Goal: Task Accomplishment & Management: Manage account settings

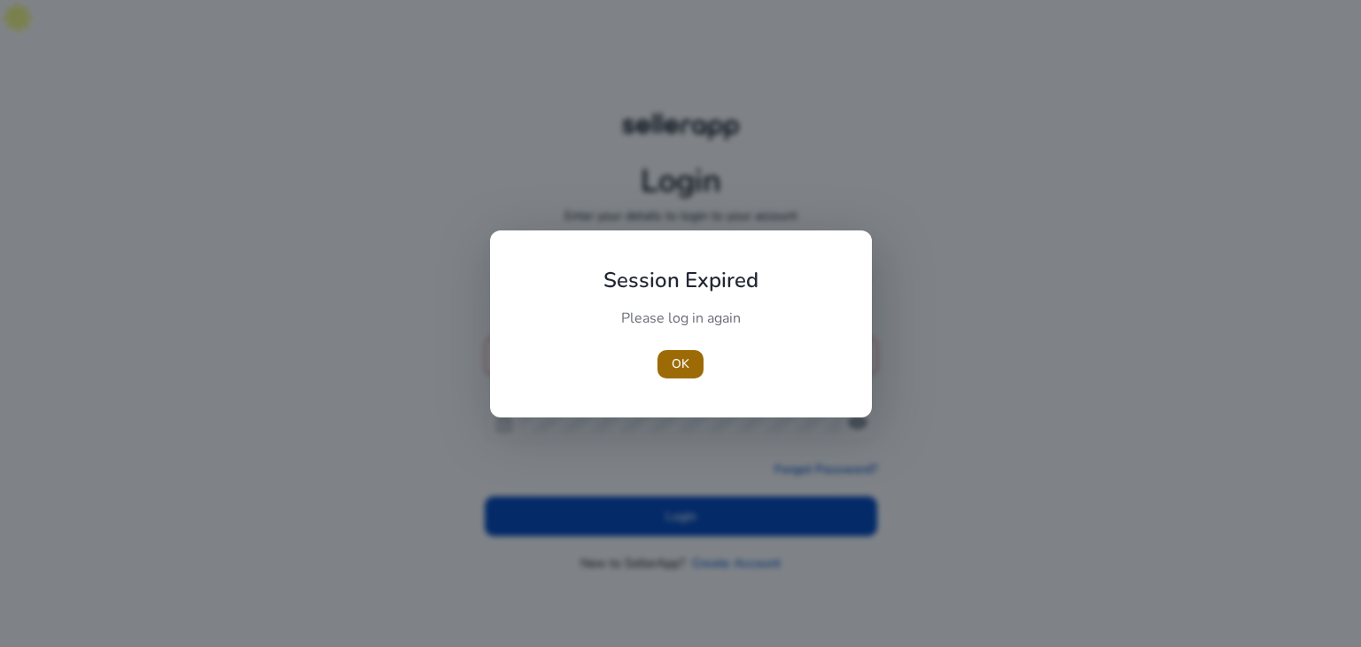
type input "**********"
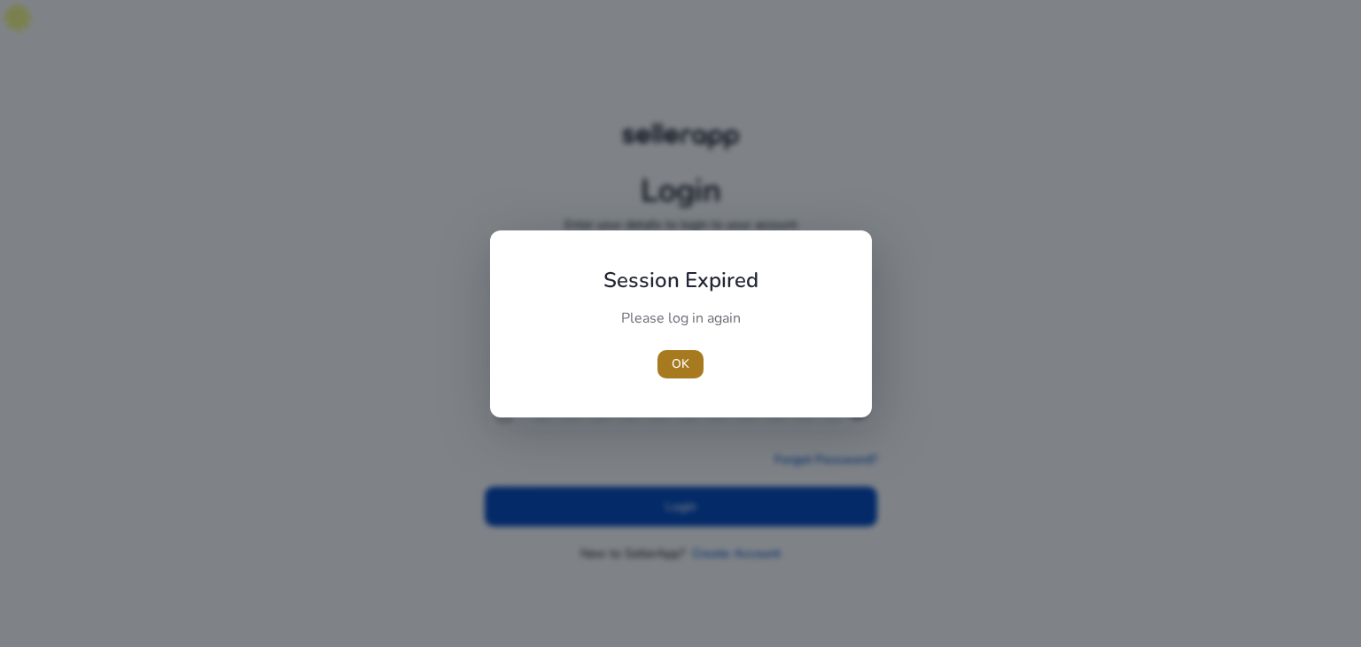
click at [679, 356] on span "OK" at bounding box center [680, 363] width 18 height 19
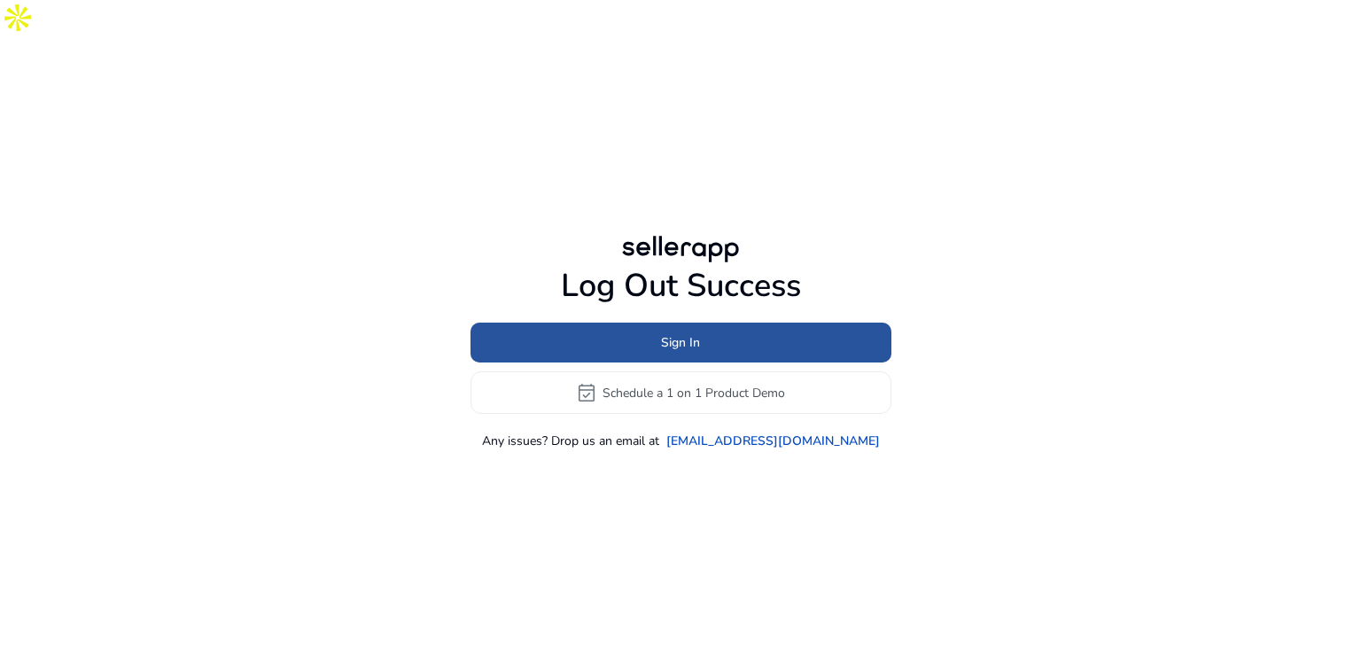
click at [662, 333] on span "Sign In" at bounding box center [680, 342] width 39 height 19
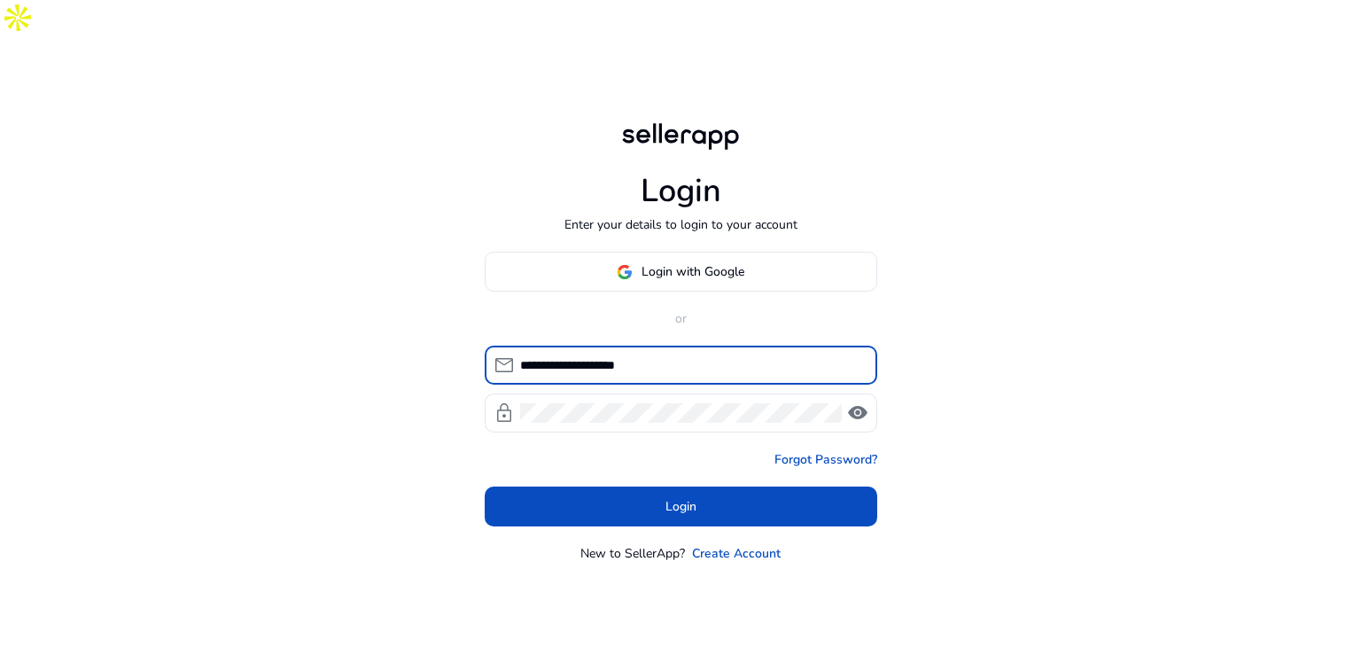
click at [662, 355] on input "**********" at bounding box center [691, 364] width 343 height 19
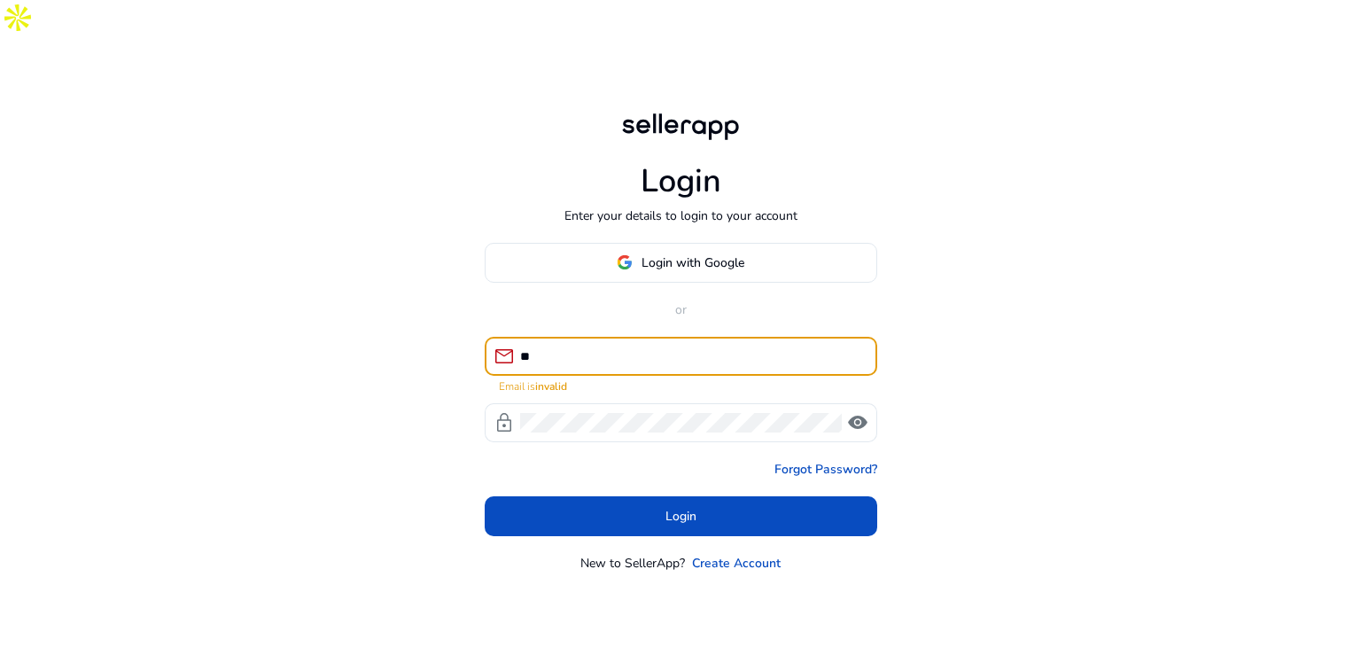
type input "*"
type input "**********"
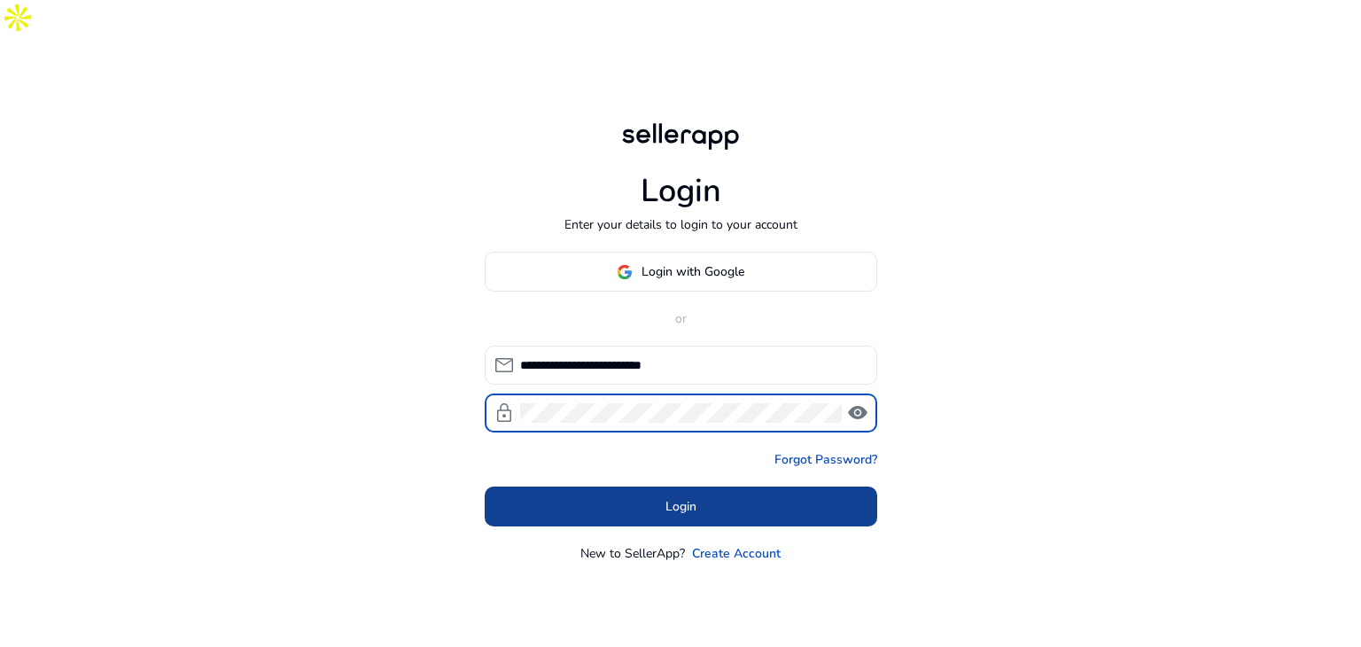
click at [580, 485] on span at bounding box center [681, 506] width 392 height 43
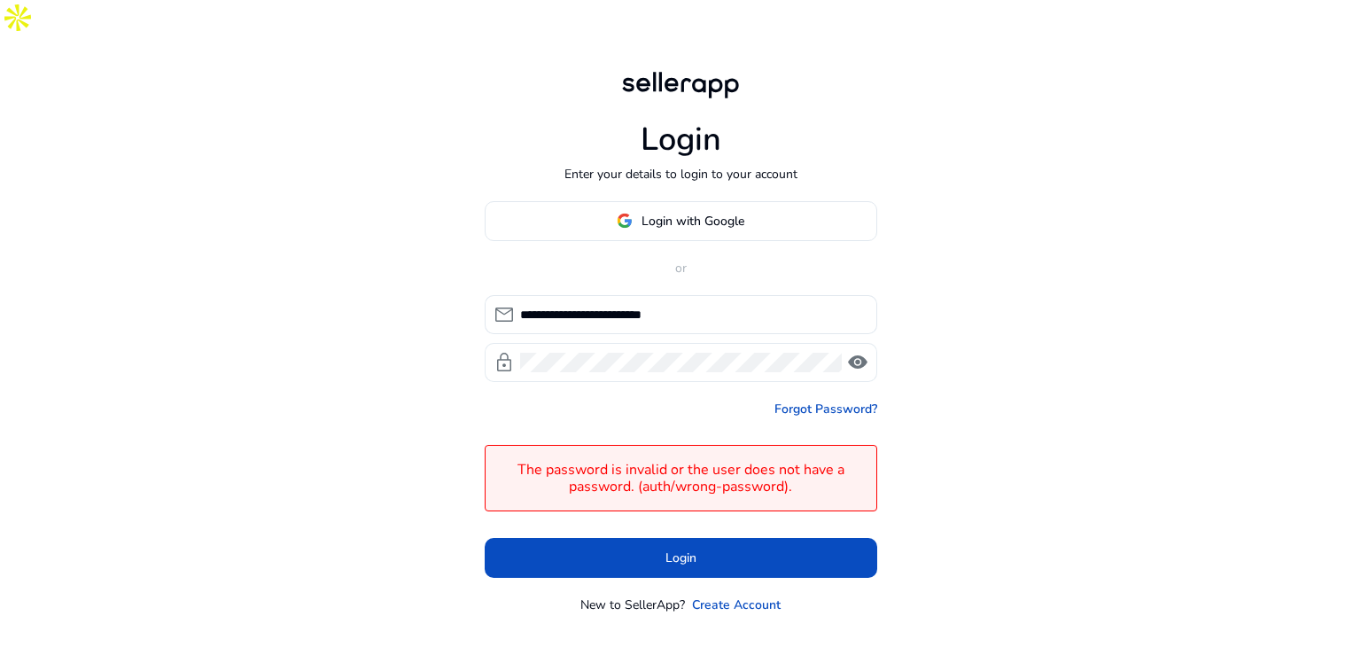
click at [855, 352] on span "visibility" at bounding box center [857, 362] width 21 height 21
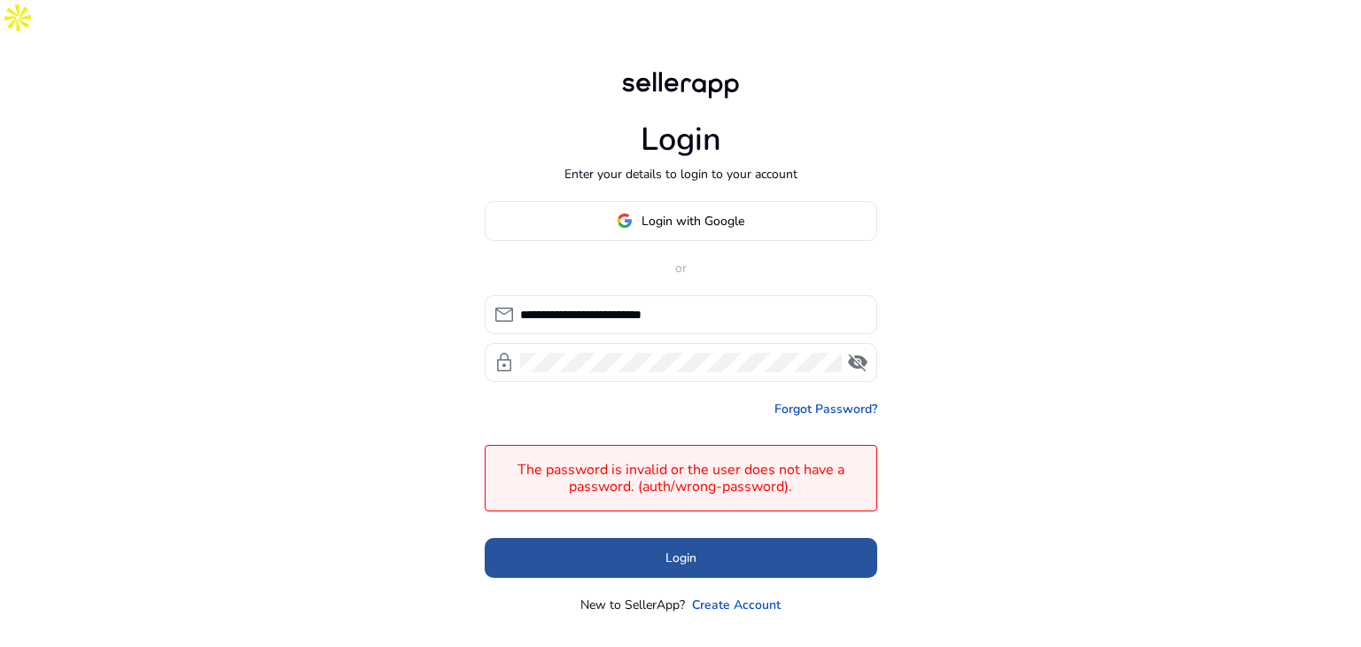
click at [732, 536] on span at bounding box center [681, 557] width 392 height 43
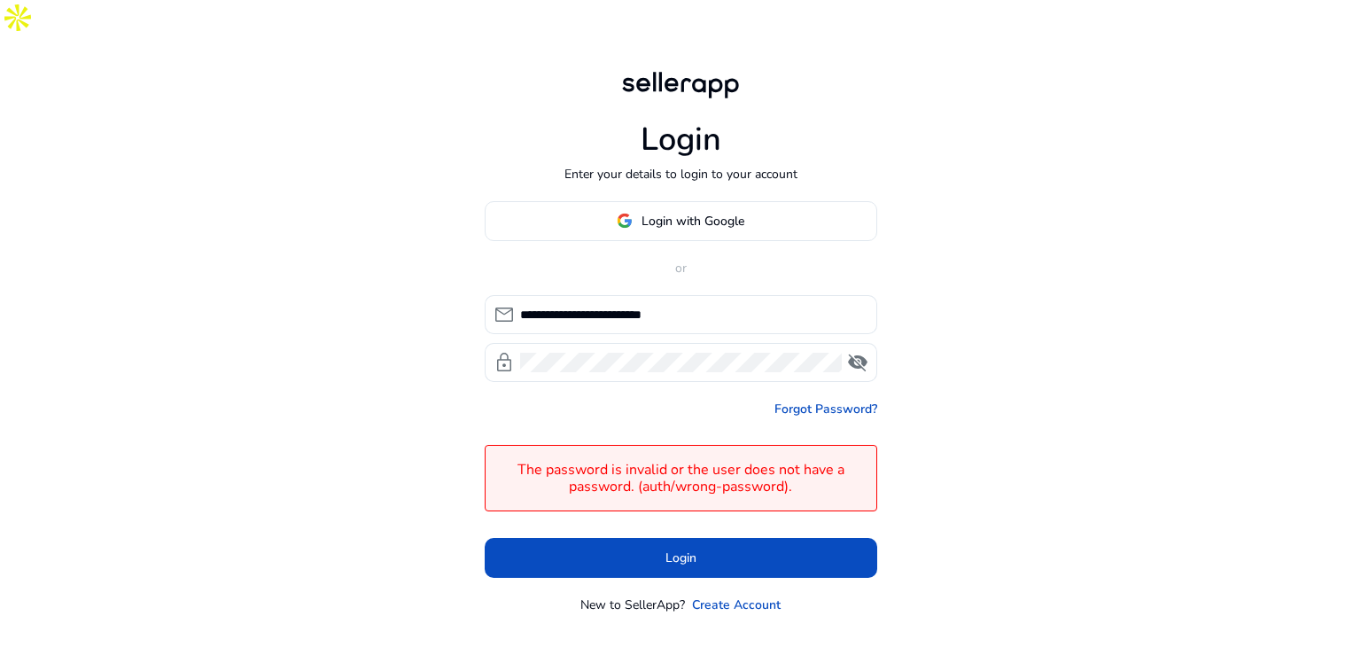
click at [1051, 369] on div "**********" at bounding box center [680, 365] width 1361 height 647
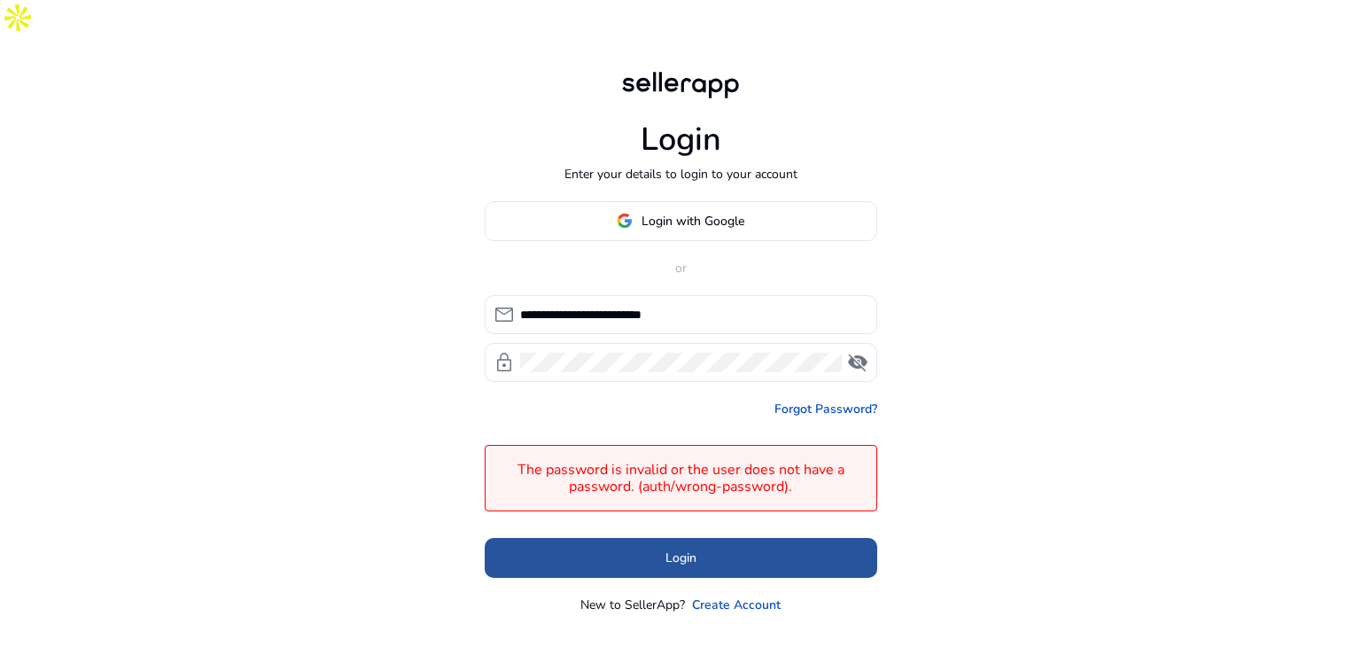
click at [676, 548] on span "Login" at bounding box center [680, 557] width 31 height 19
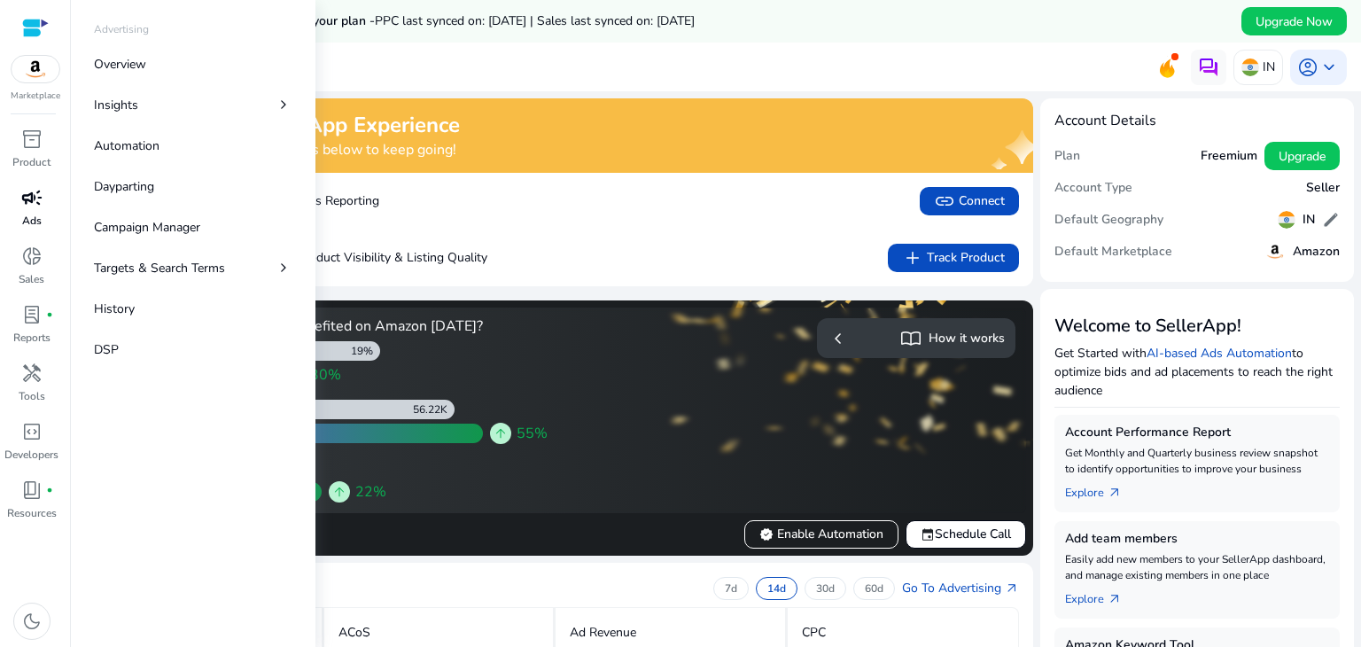
click at [49, 204] on div "campaign" at bounding box center [32, 197] width 50 height 28
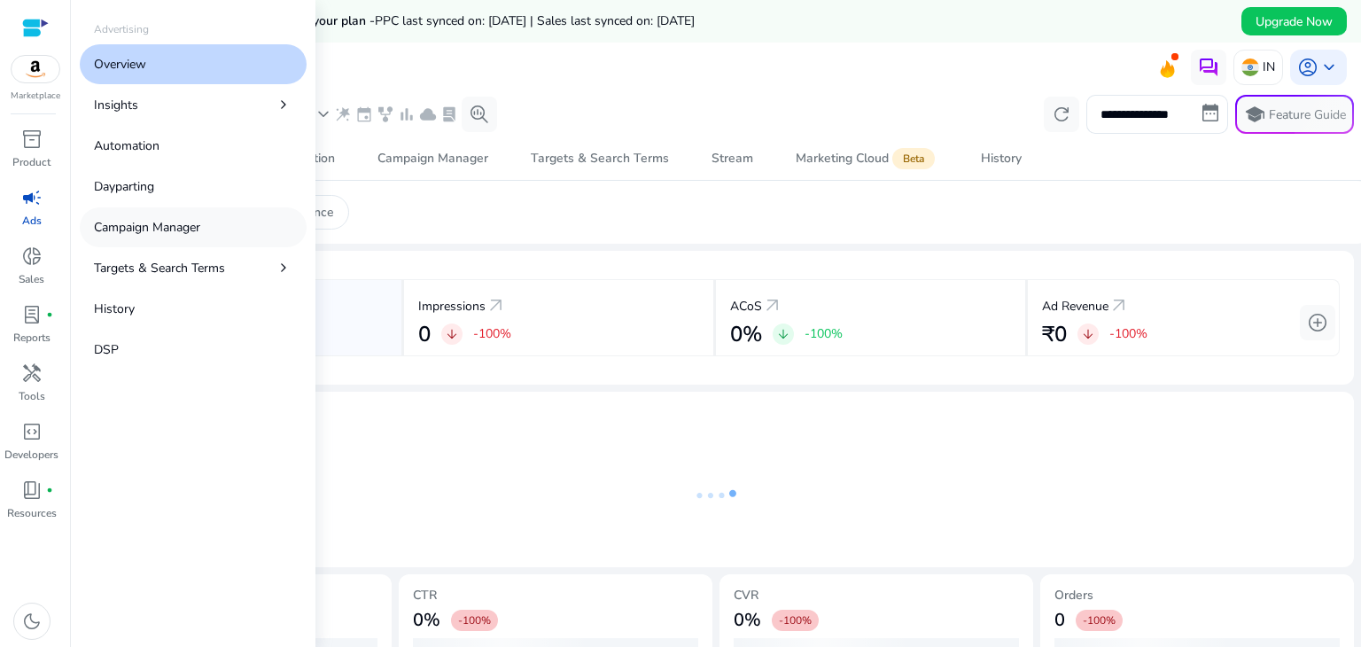
click at [156, 225] on p "Campaign Manager" at bounding box center [147, 227] width 106 height 19
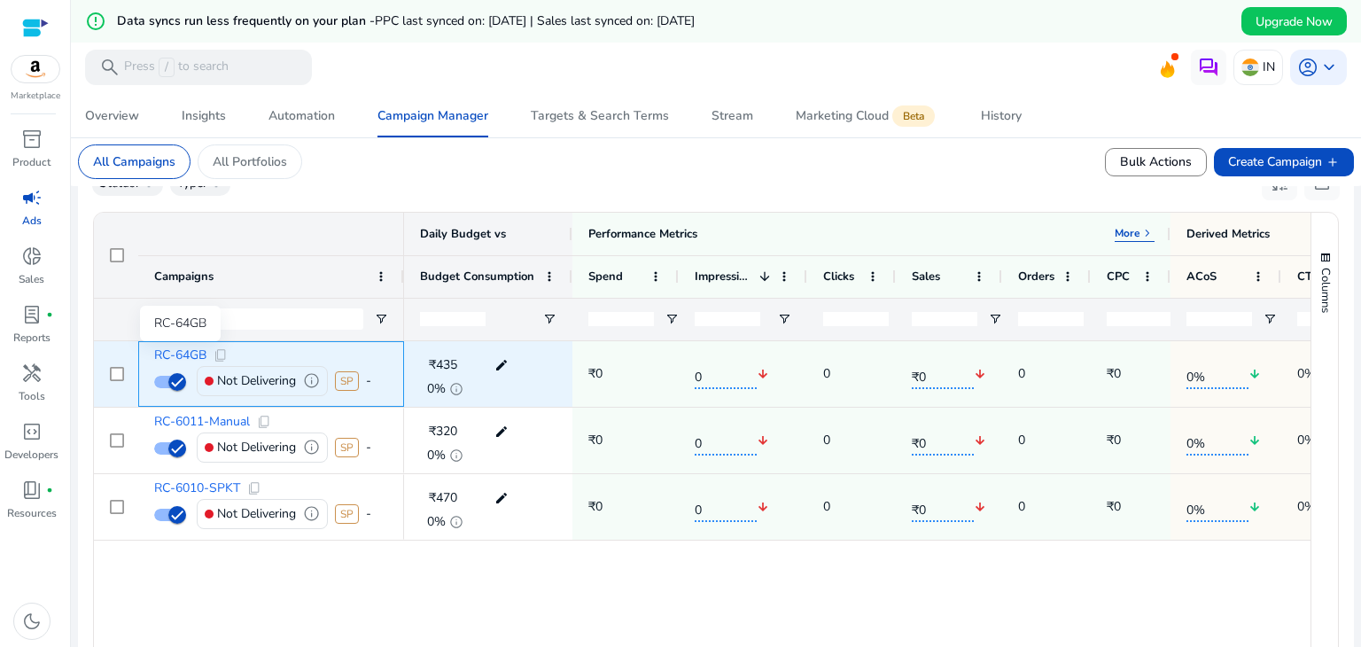
click at [175, 350] on span "RC-64GB" at bounding box center [180, 355] width 52 height 12
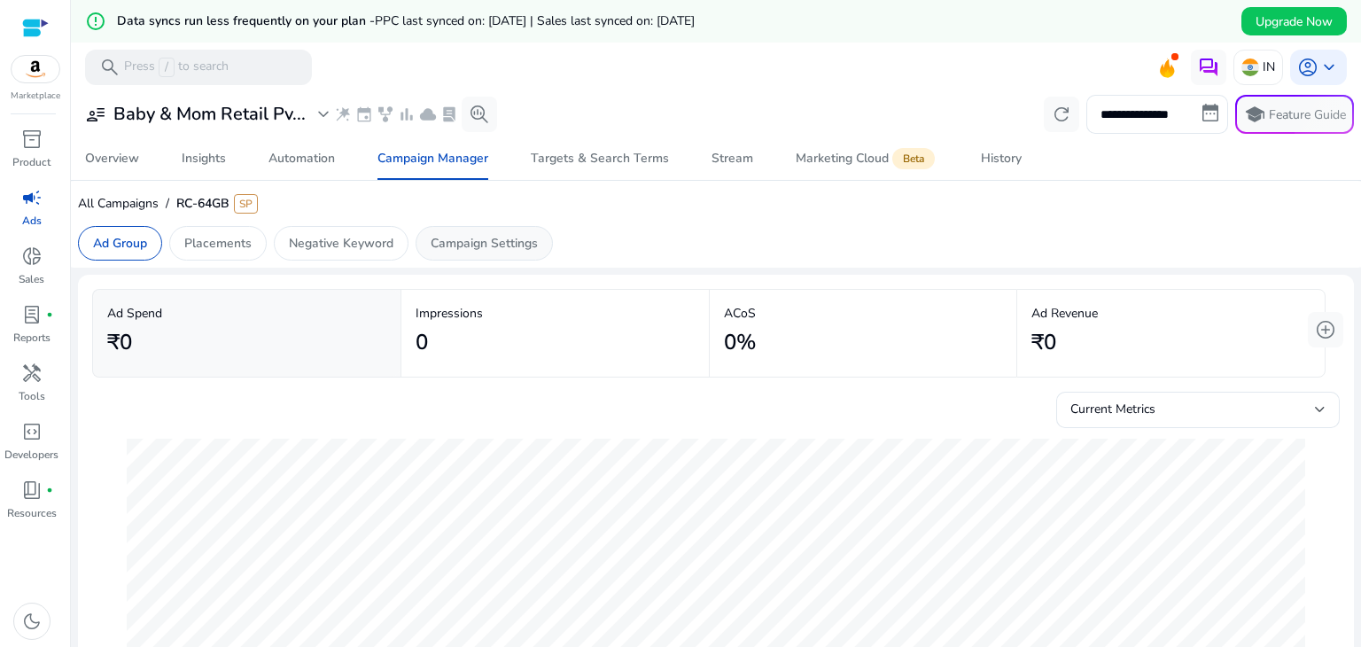
click at [500, 242] on p "Campaign Settings" at bounding box center [484, 243] width 107 height 19
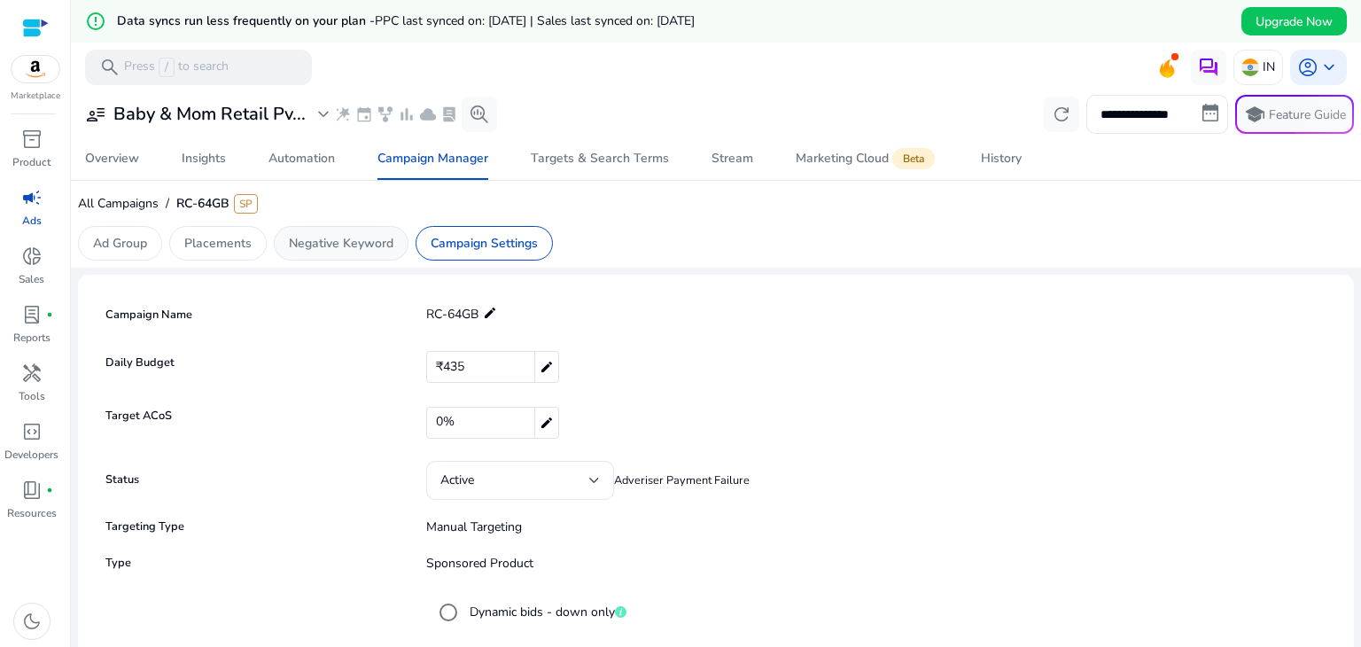
click at [372, 235] on p "Negative Keyword" at bounding box center [341, 243] width 105 height 19
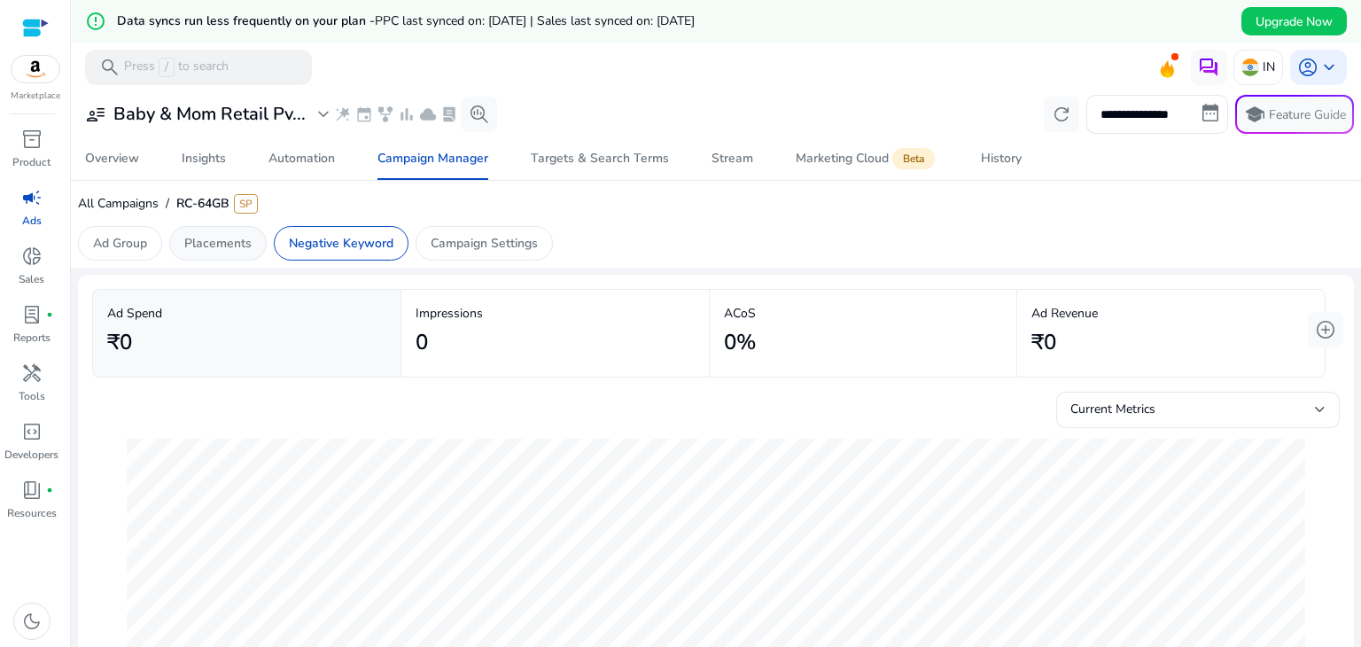
click at [249, 239] on p "Placements" at bounding box center [217, 243] width 67 height 19
click at [120, 235] on p "Ad Group" at bounding box center [120, 243] width 54 height 19
click at [479, 246] on p "Campaign Settings" at bounding box center [484, 243] width 107 height 19
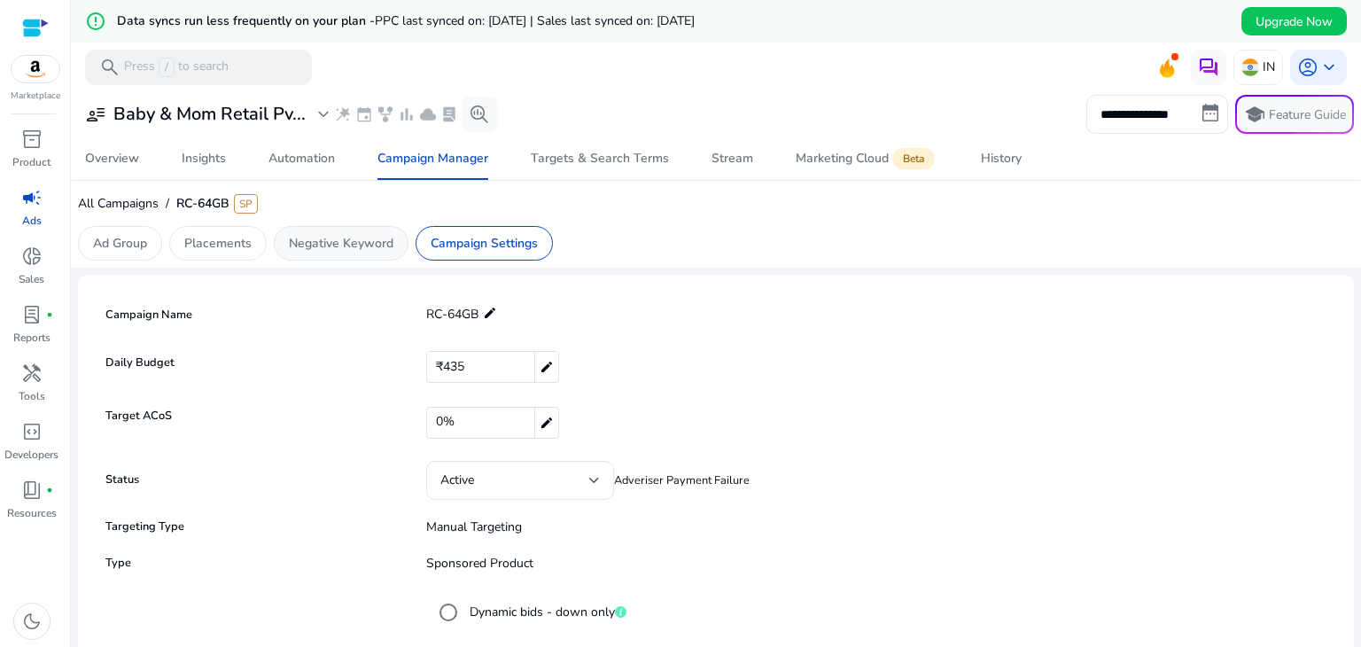
click at [365, 238] on p "Negative Keyword" at bounding box center [341, 243] width 105 height 19
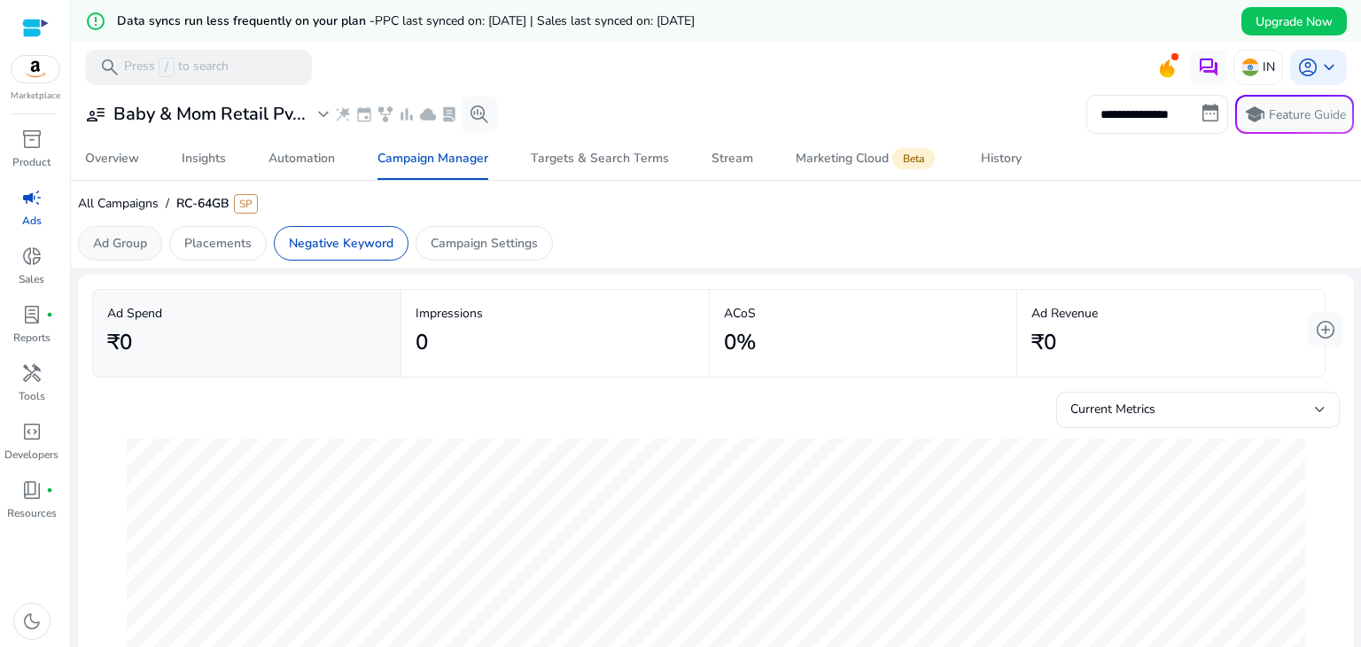
click at [133, 243] on p "Ad Group" at bounding box center [120, 243] width 54 height 19
click at [195, 246] on p "Placements" at bounding box center [217, 243] width 67 height 19
click at [354, 250] on p "Negative Keyword" at bounding box center [341, 243] width 105 height 19
click at [471, 237] on p "Campaign Settings" at bounding box center [484, 243] width 107 height 19
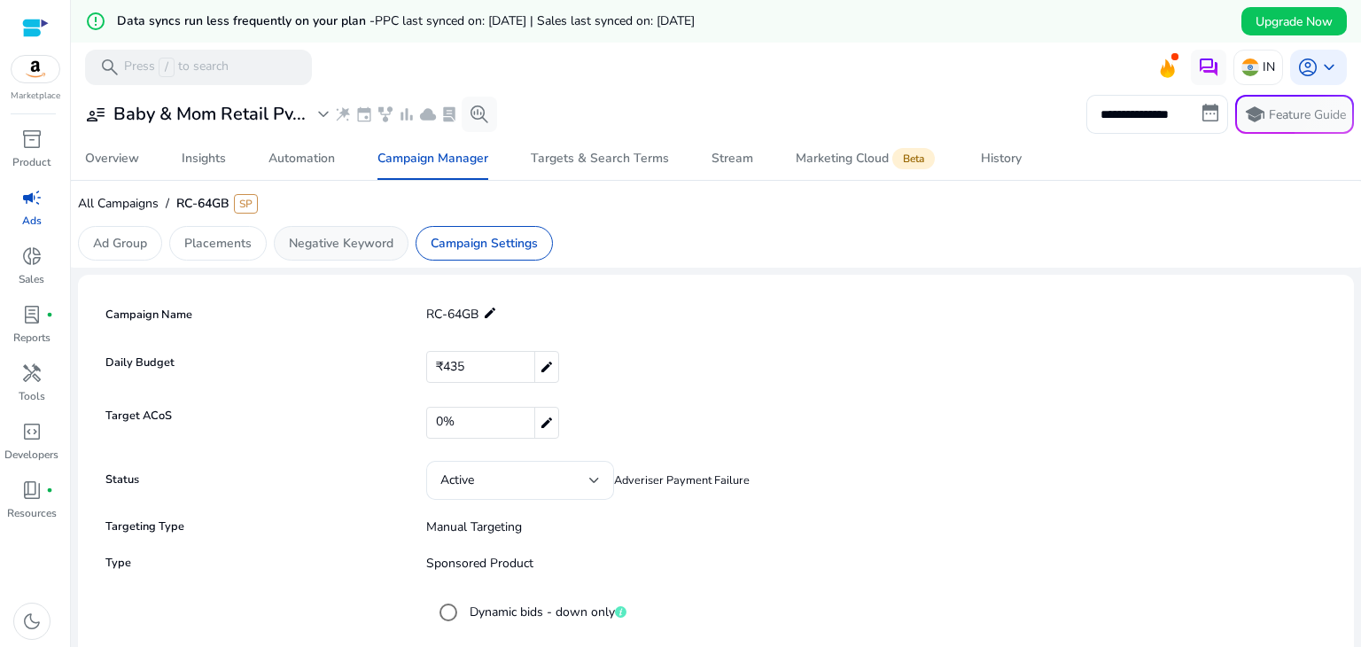
click at [371, 245] on p "Negative Keyword" at bounding box center [341, 243] width 105 height 19
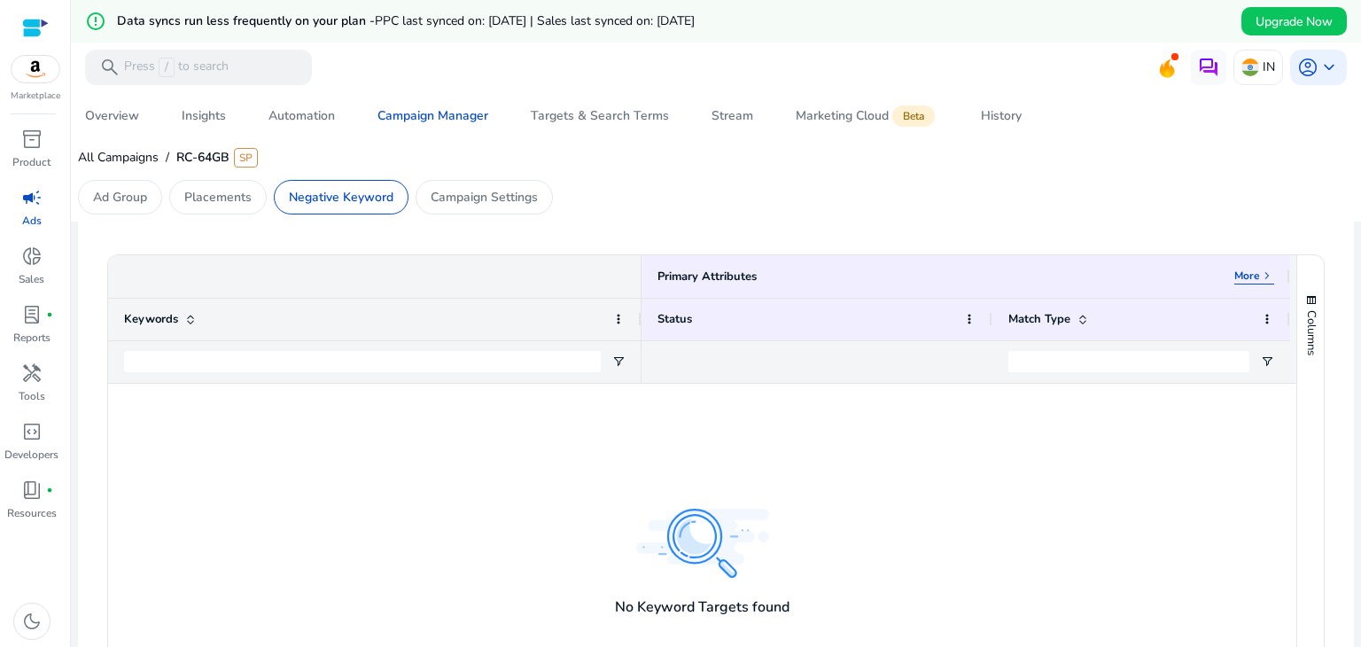
scroll to position [32, 0]
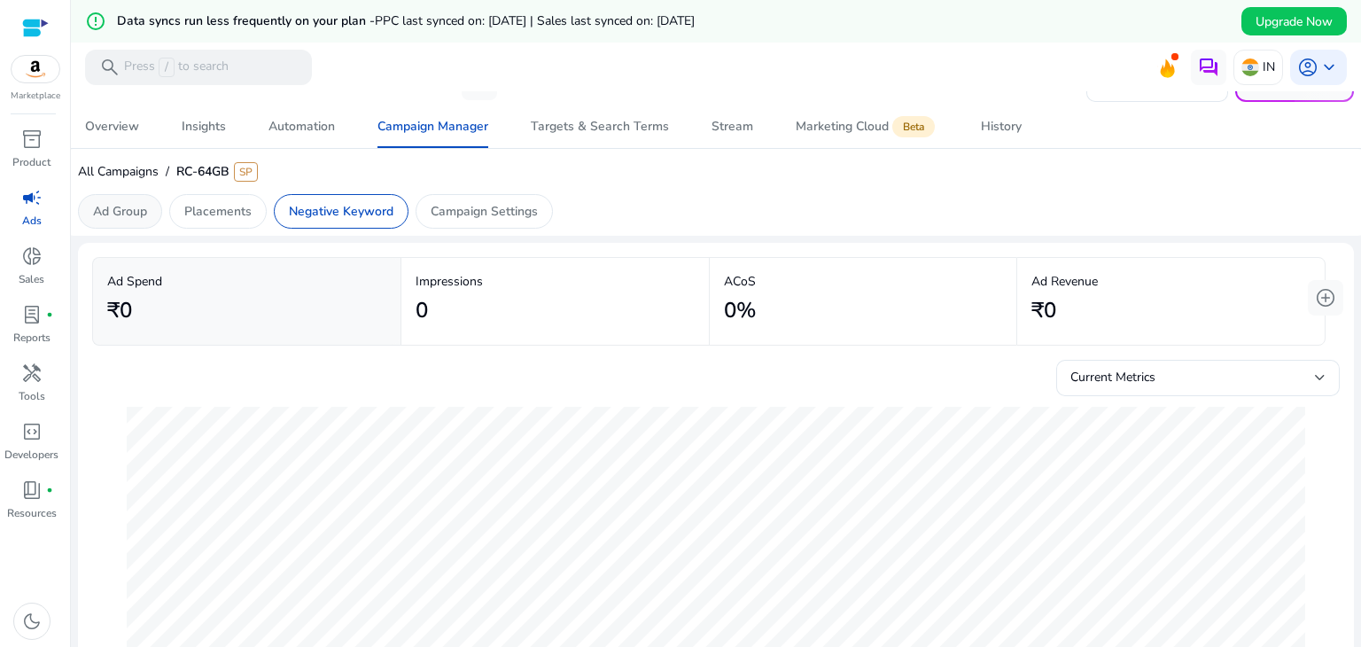
click at [141, 216] on p "Ad Group" at bounding box center [120, 211] width 54 height 19
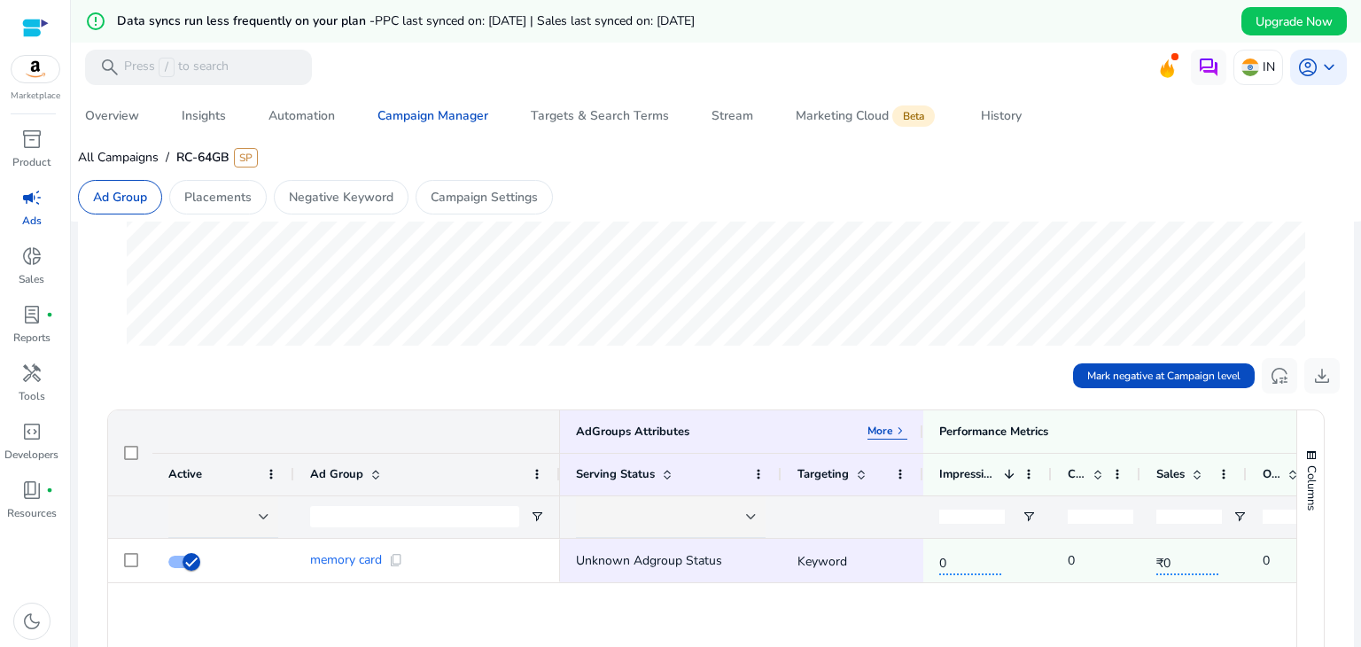
scroll to position [404, 0]
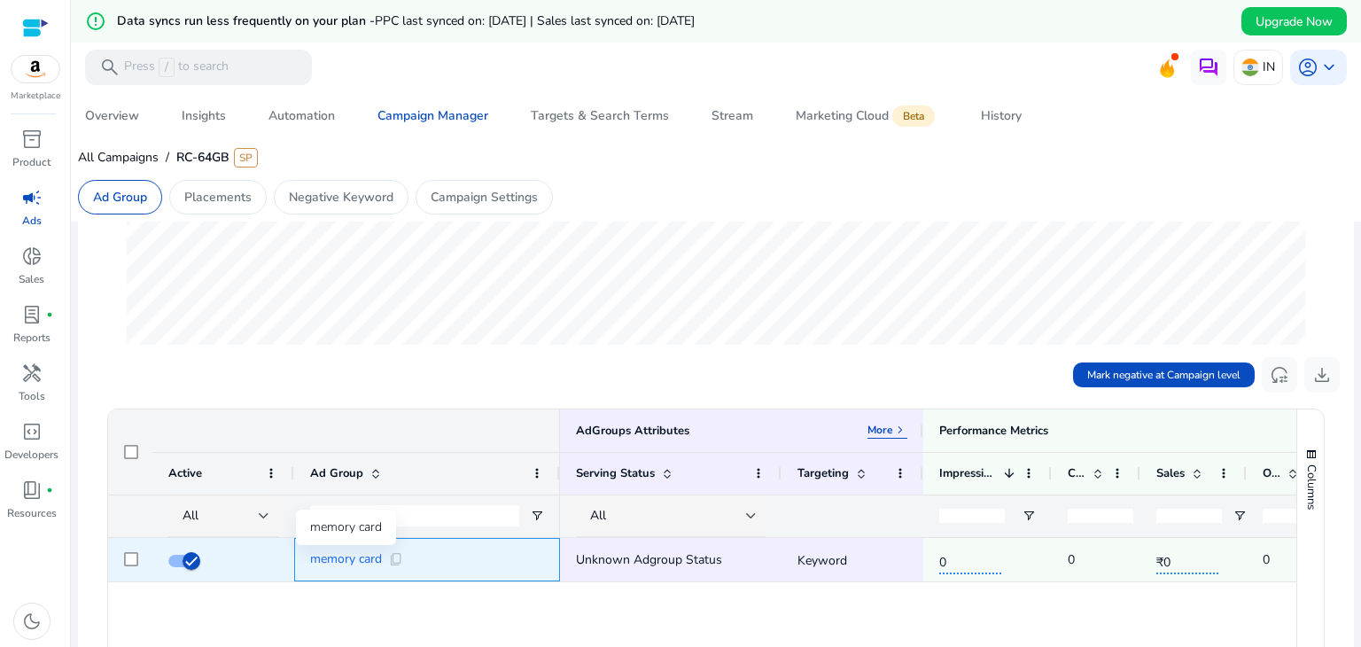
click at [359, 555] on span "memory card" at bounding box center [346, 559] width 72 height 12
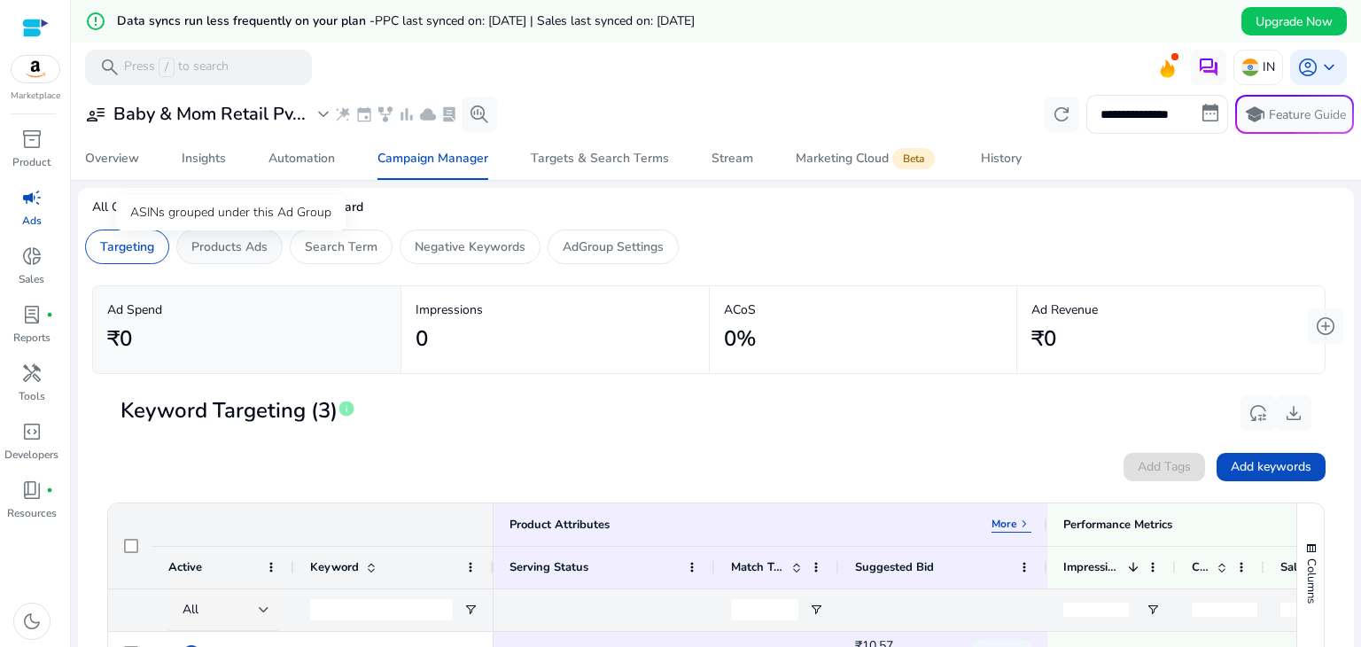
click at [259, 237] on p "Products Ads" at bounding box center [229, 246] width 76 height 19
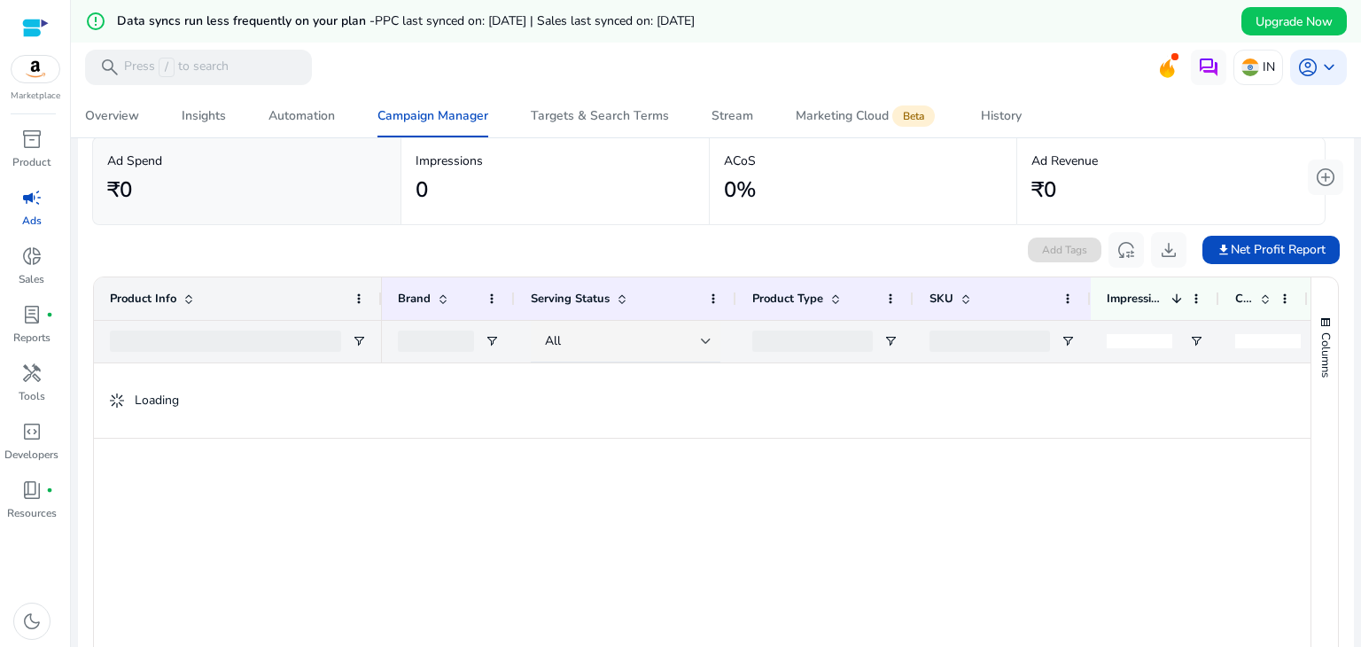
scroll to position [151, 0]
drag, startPoint x: 195, startPoint y: 405, endPoint x: 130, endPoint y: 408, distance: 64.8
click at [130, 408] on div "Loading" at bounding box center [702, 398] width 1216 height 75
click at [316, 398] on div "Loading" at bounding box center [702, 398] width 1216 height 75
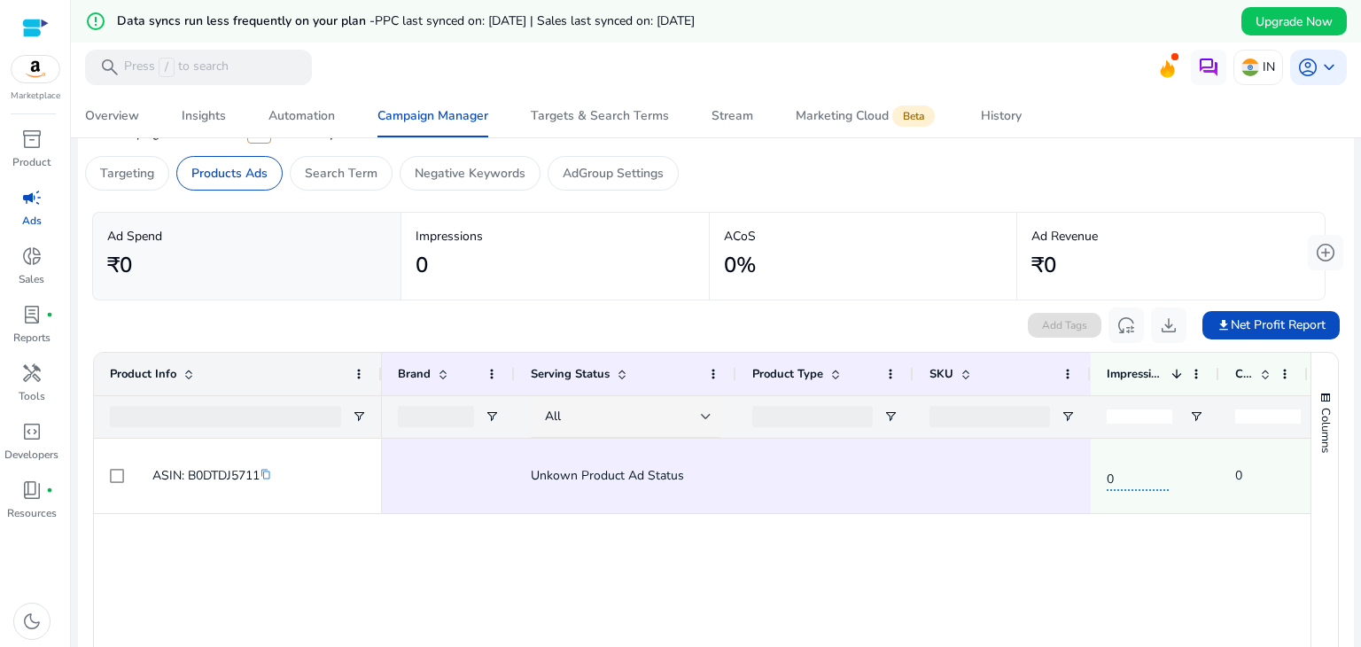
scroll to position [0, 0]
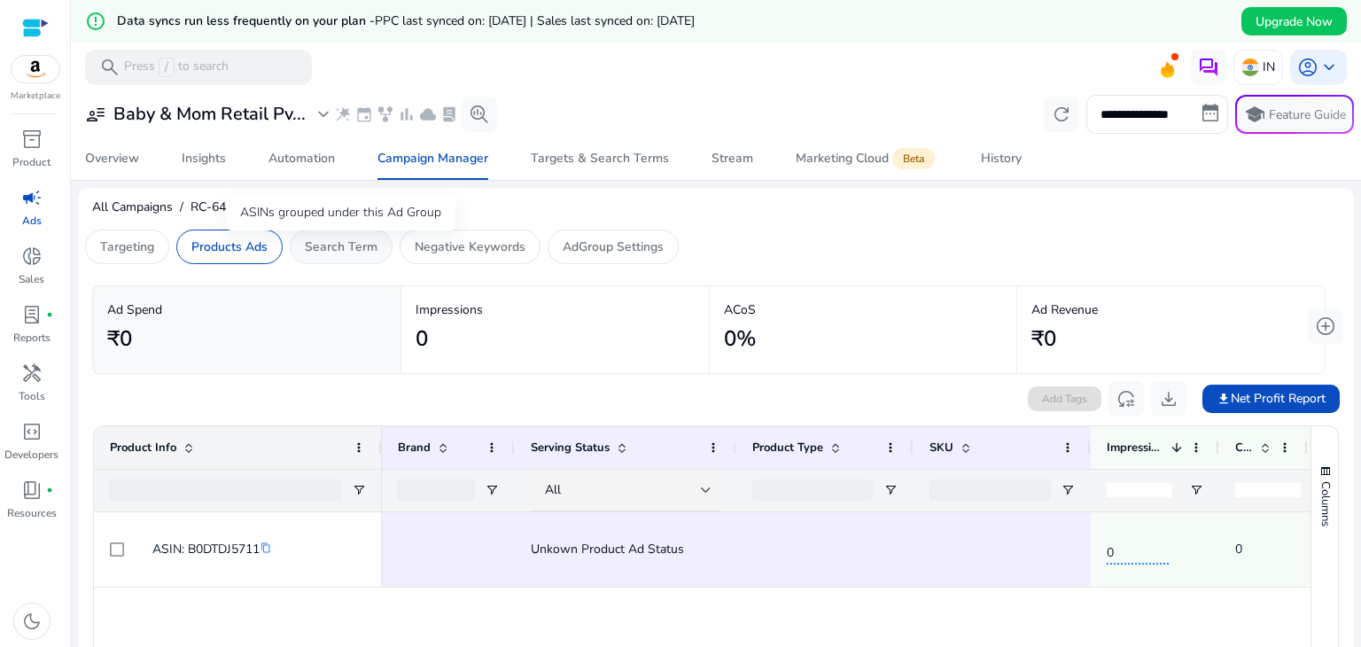
click at [349, 250] on p "Search Term" at bounding box center [341, 246] width 73 height 19
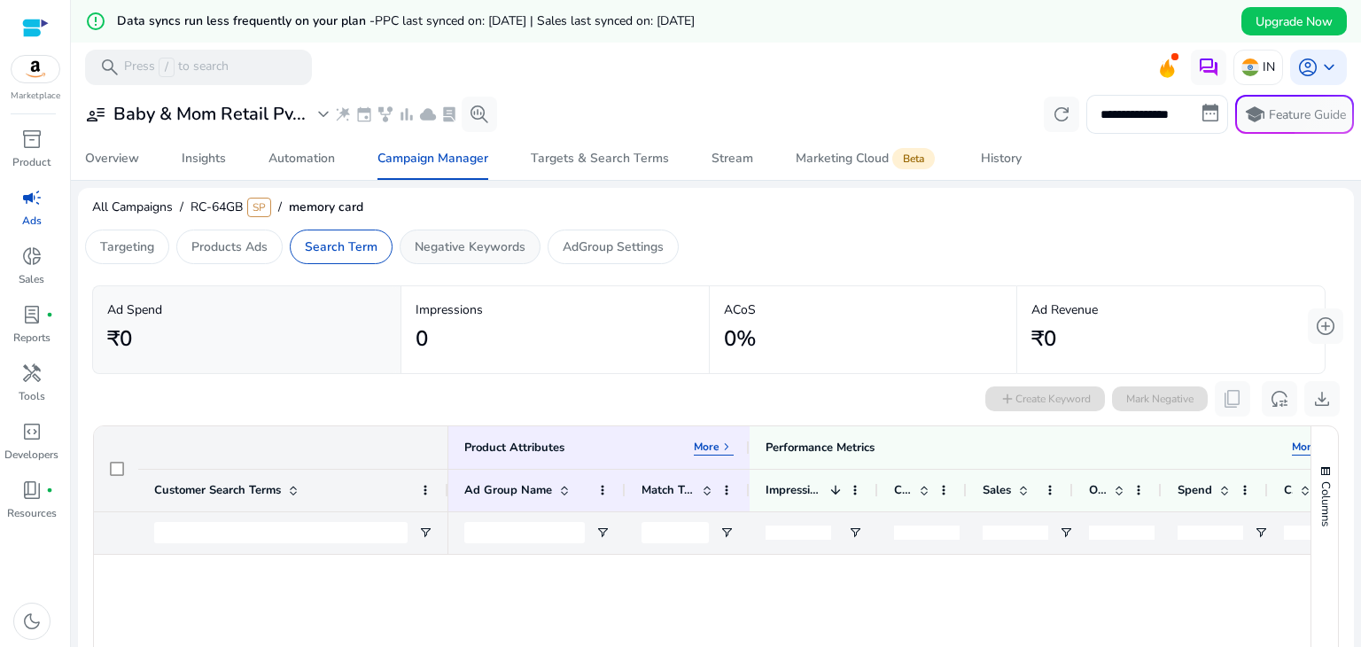
click at [454, 256] on div "Negative Keywords" at bounding box center [470, 246] width 141 height 35
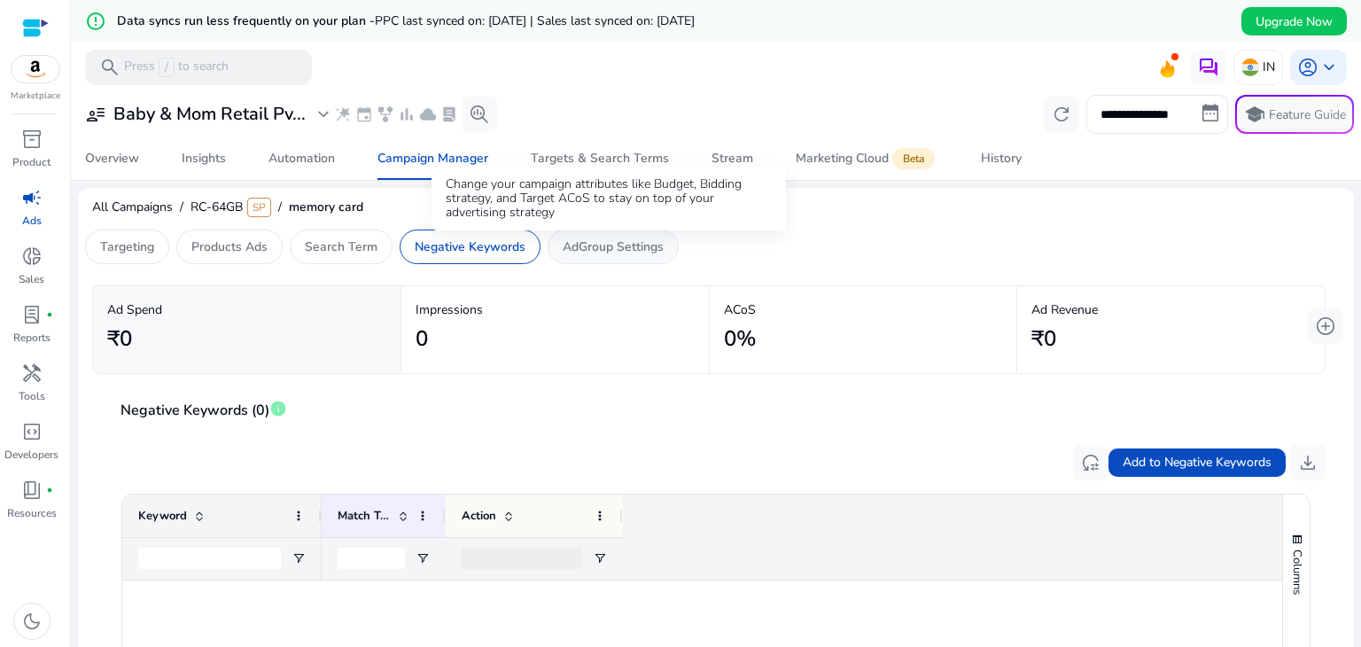
click at [567, 237] on p "AdGroup Settings" at bounding box center [613, 246] width 101 height 19
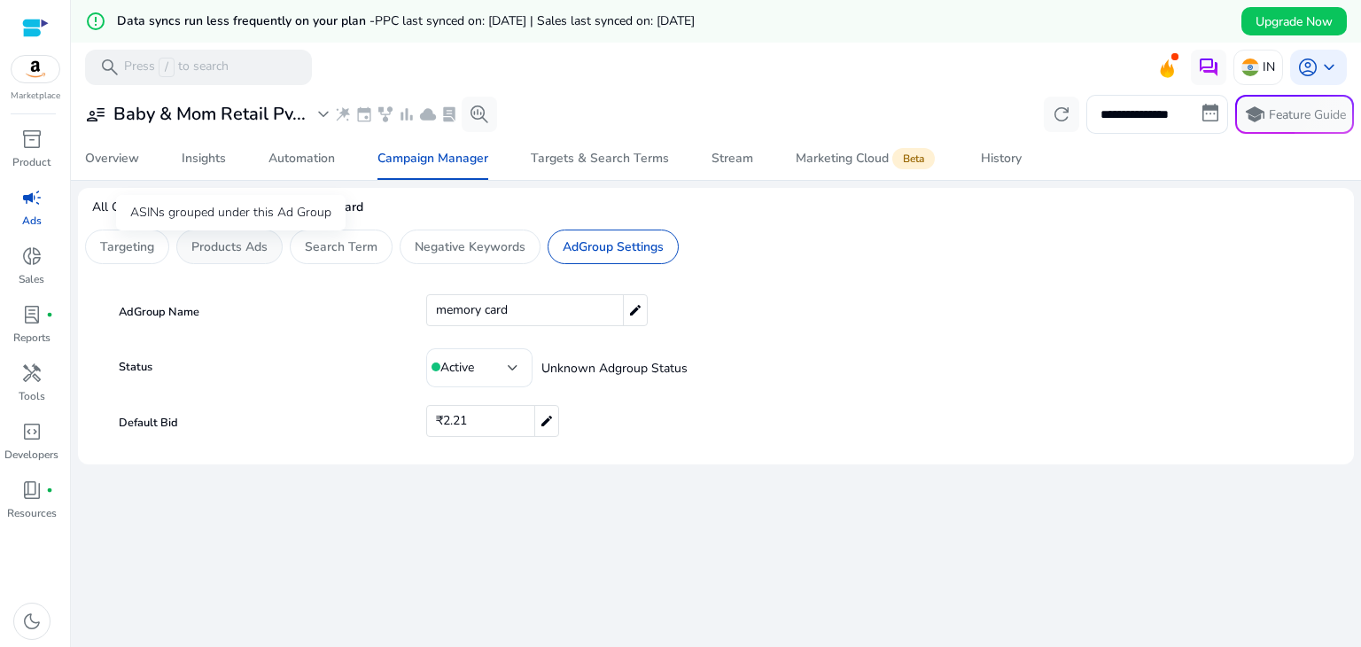
click at [198, 247] on p "Products Ads" at bounding box center [229, 246] width 76 height 19
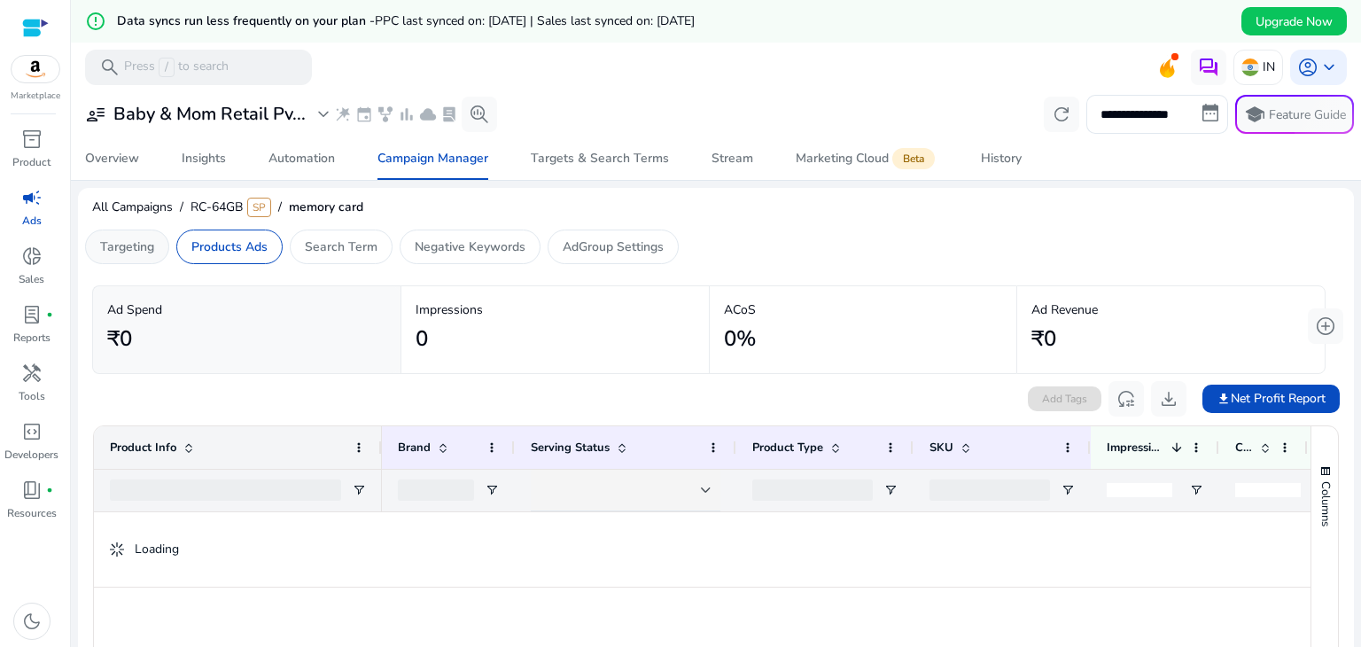
click at [124, 247] on p "Targeting" at bounding box center [127, 246] width 54 height 19
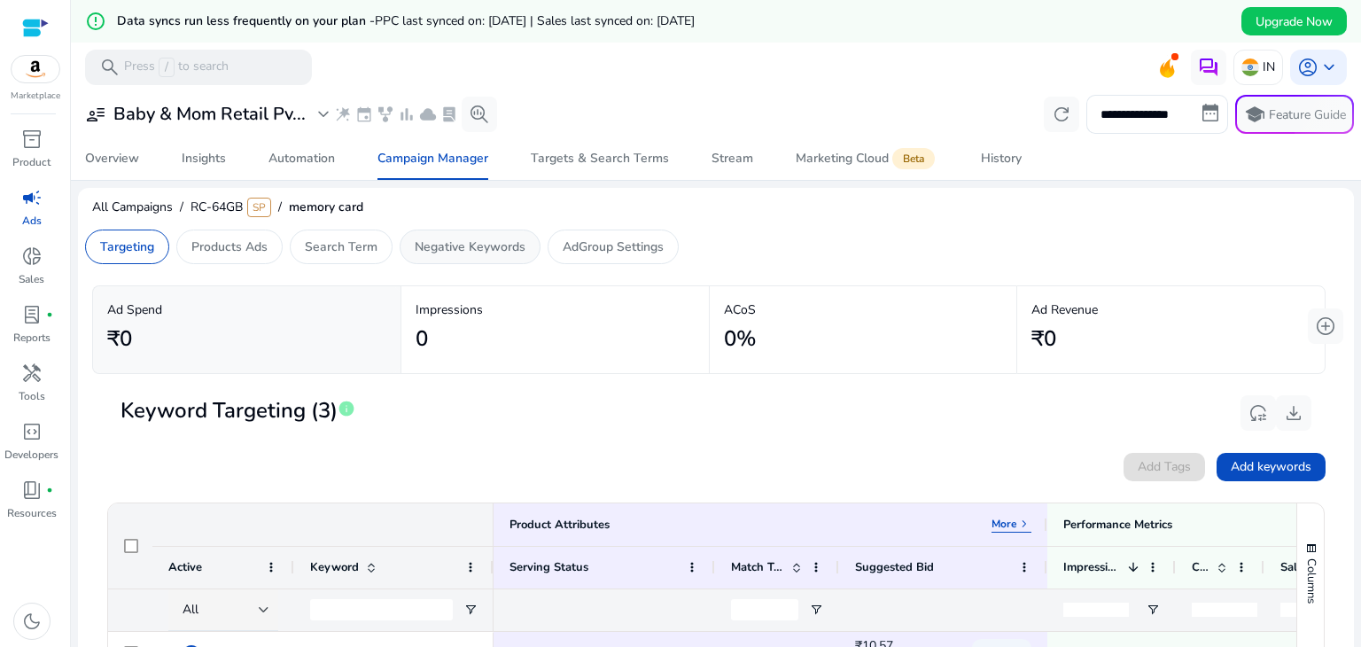
click at [506, 243] on p "Negative Keywords" at bounding box center [470, 246] width 111 height 19
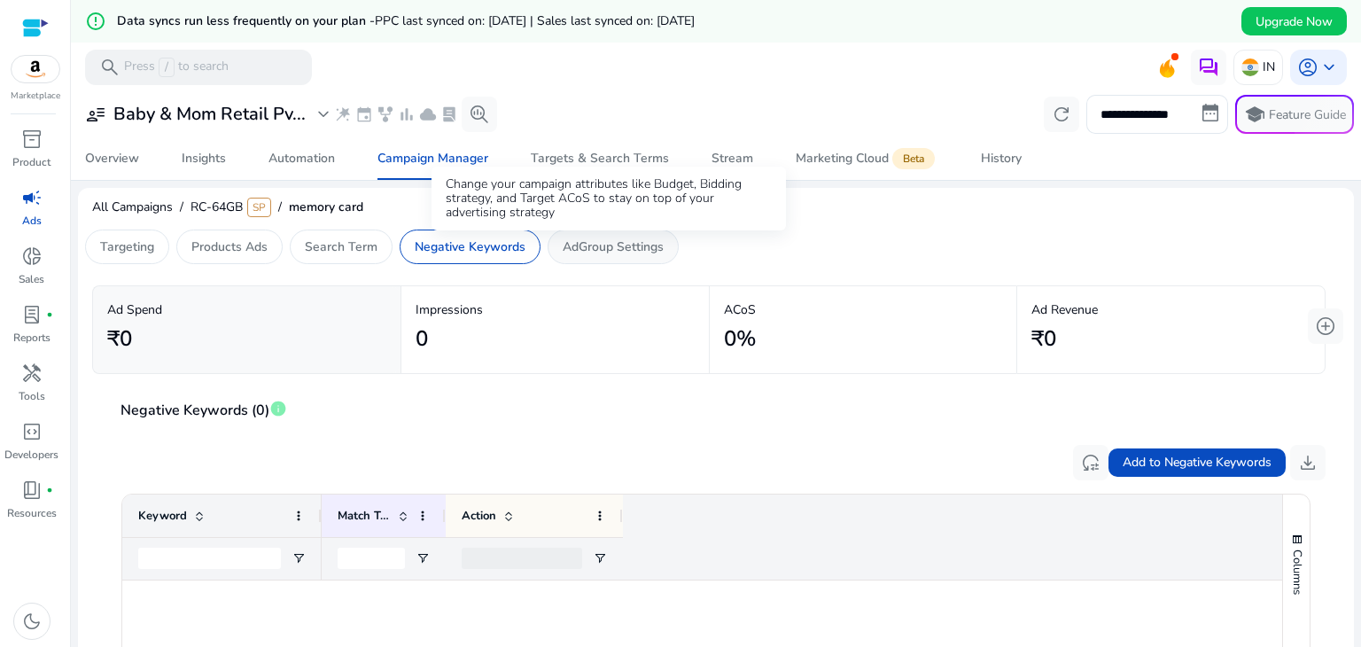
click at [577, 240] on p "AdGroup Settings" at bounding box center [613, 246] width 101 height 19
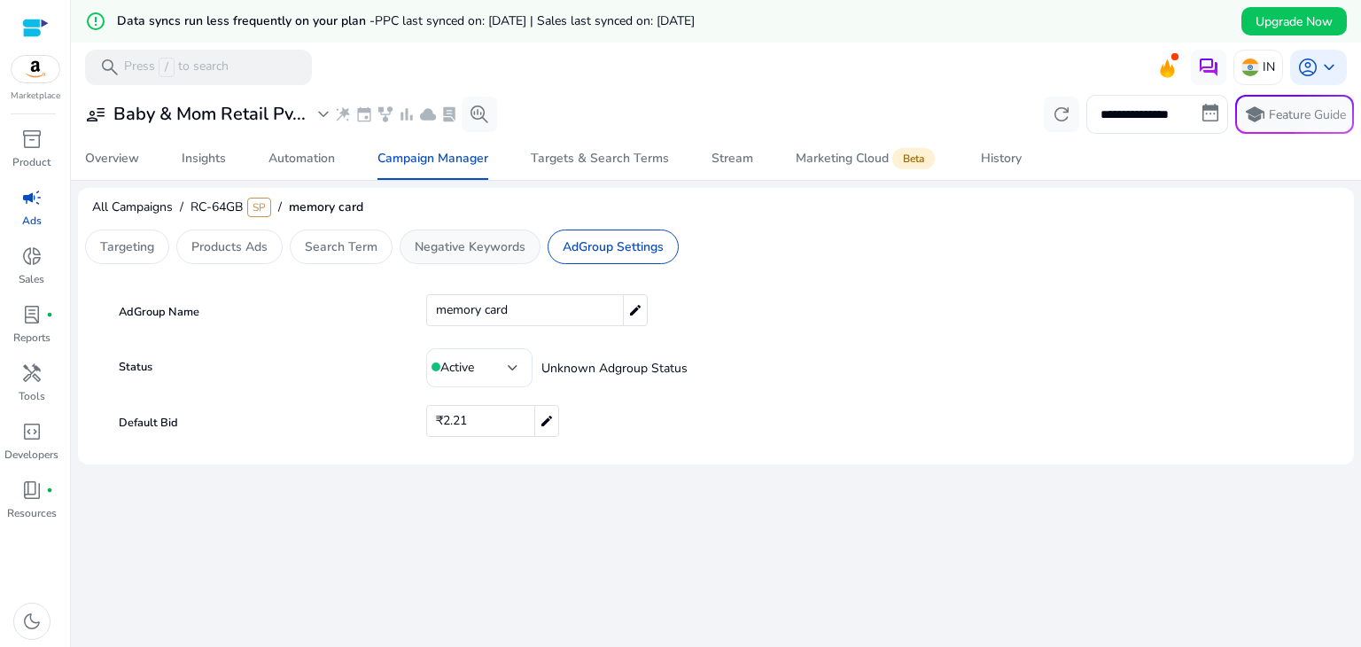
click at [400, 245] on div "Negative Keywords" at bounding box center [470, 246] width 141 height 35
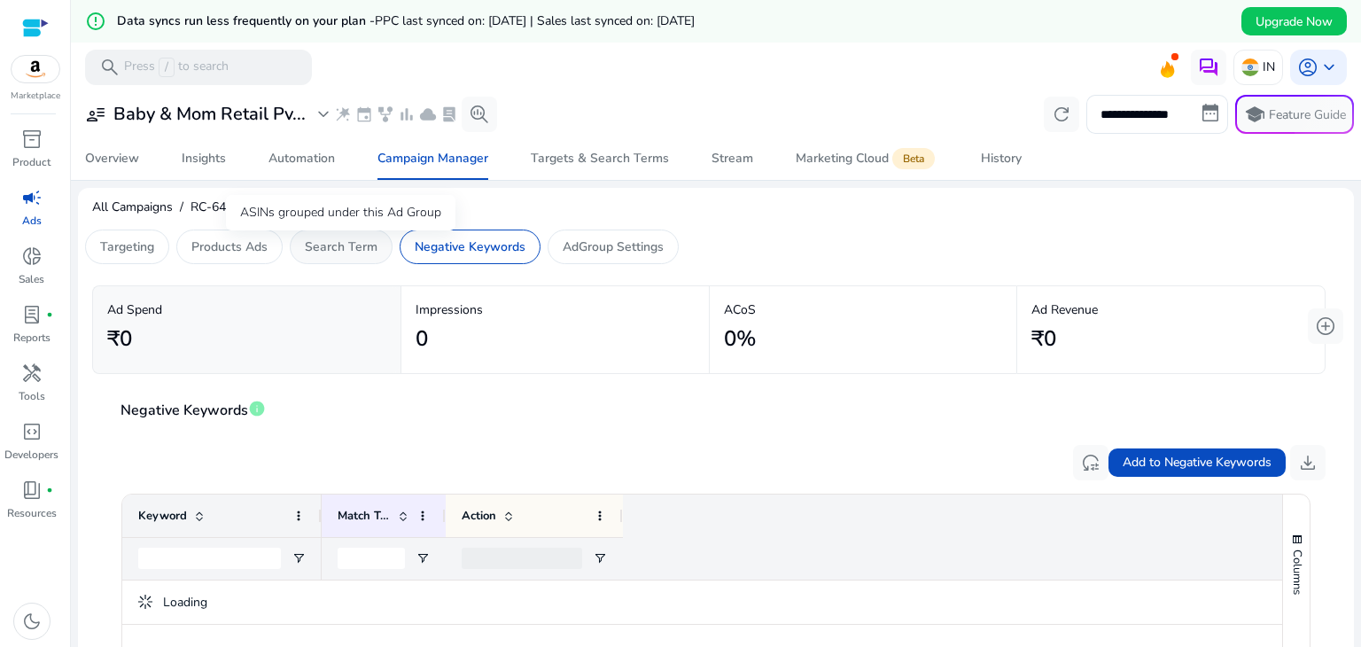
click at [337, 247] on p "Search Term" at bounding box center [341, 246] width 73 height 19
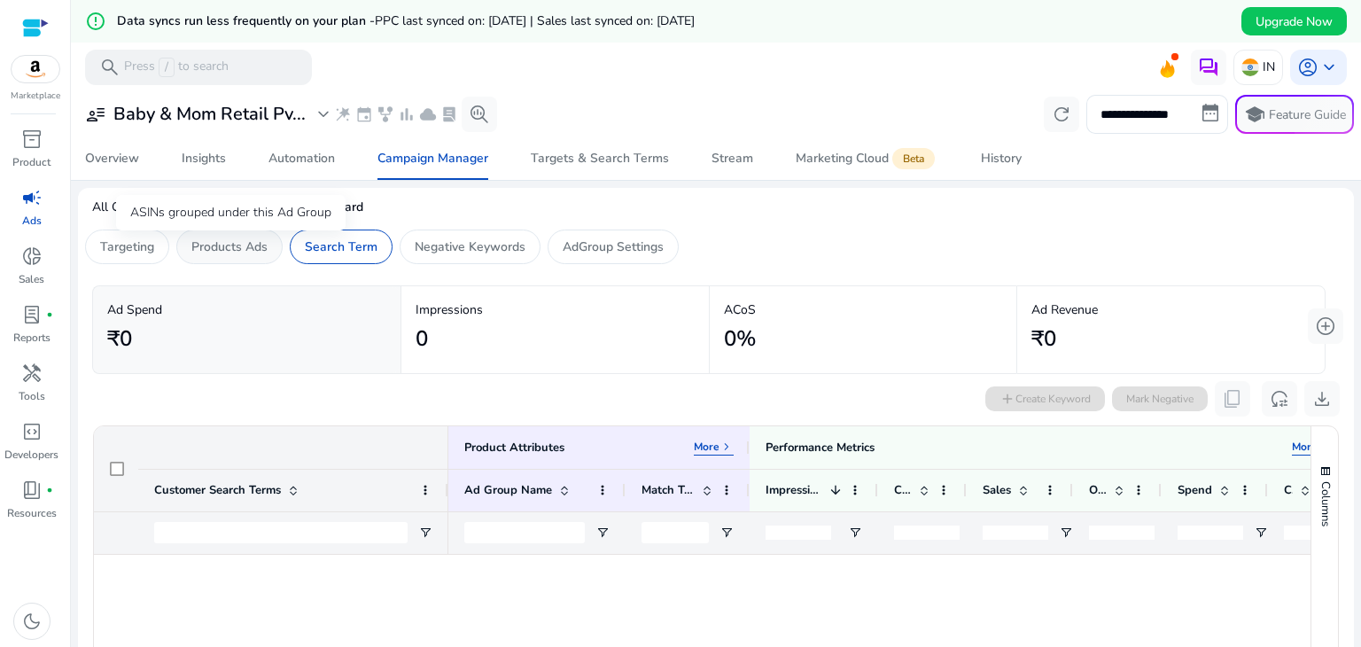
click at [245, 245] on p "Products Ads" at bounding box center [229, 246] width 76 height 19
